Goal: Transaction & Acquisition: Purchase product/service

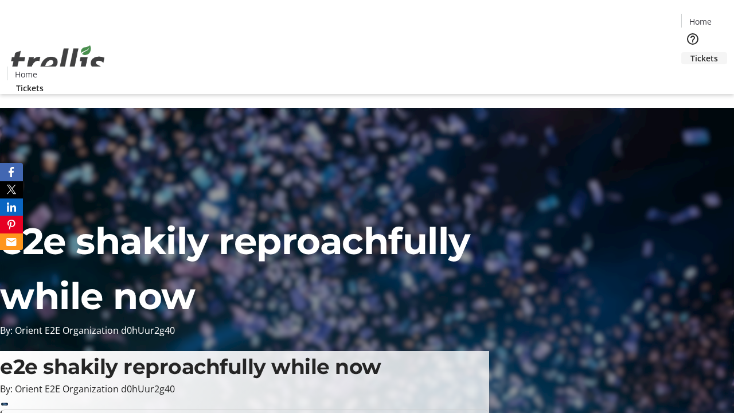
click at [690, 52] on span "Tickets" at bounding box center [704, 58] width 28 height 12
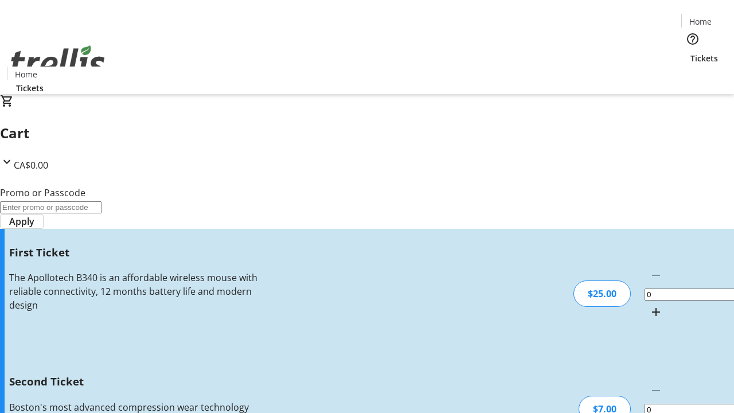
click at [649, 305] on mat-icon "Increment by one" at bounding box center [656, 312] width 14 height 14
type input "1"
type input "2"
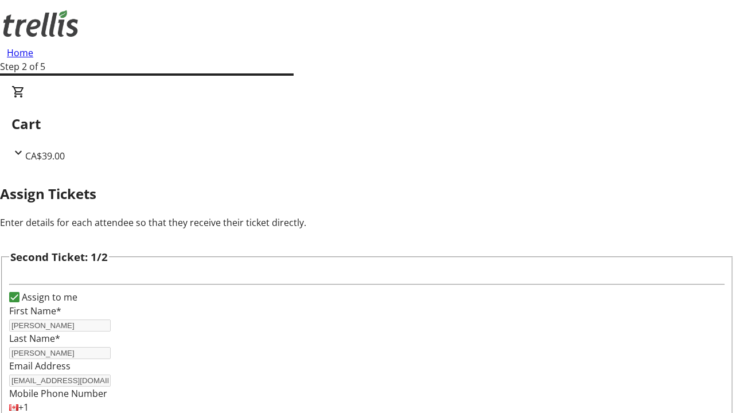
type input "[PERSON_NAME]"
type input "[EMAIL_ADDRESS][DOMAIN_NAME]"
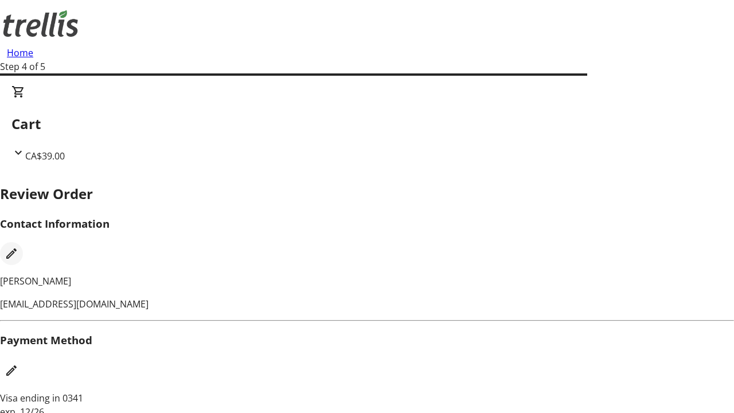
click at [18, 247] on mat-icon "Edit Contact Information" at bounding box center [12, 254] width 14 height 14
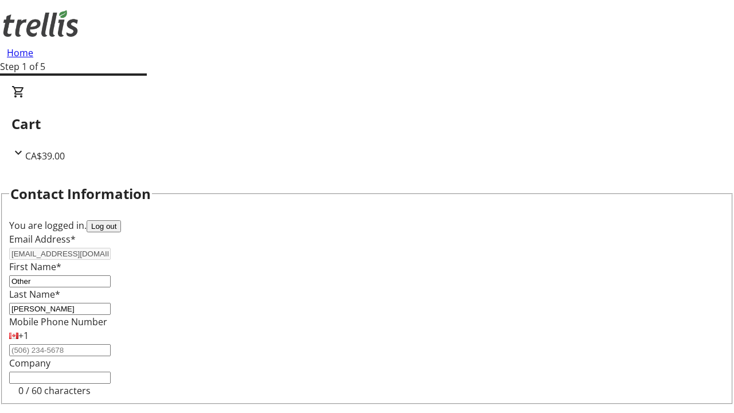
type input "Other"
type input "Name"
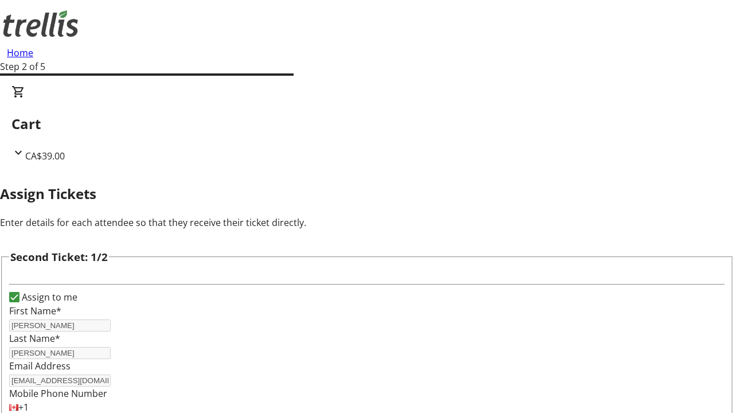
type input "New"
type input "Name"
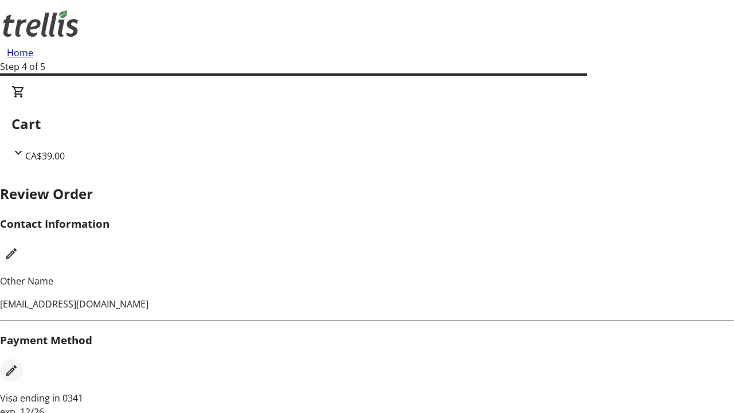
click at [18, 364] on mat-icon "Edit Payment Method" at bounding box center [12, 371] width 14 height 14
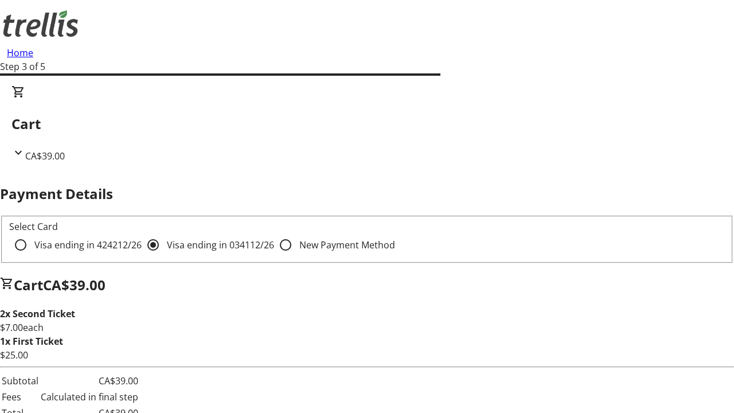
click at [32, 233] on input "Visa ending in 4242 12/26" at bounding box center [20, 244] width 23 height 23
radio input "true"
